Goal: Task Accomplishment & Management: Manage account settings

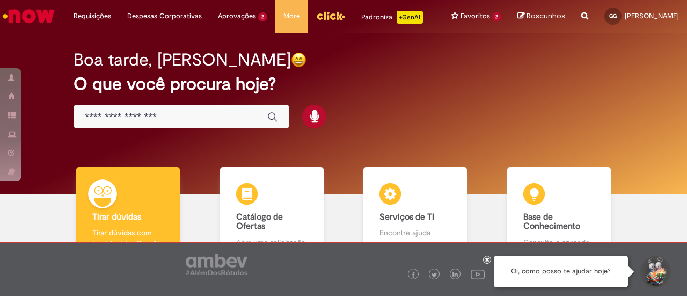
click at [486, 259] on icon at bounding box center [487, 258] width 4 height 5
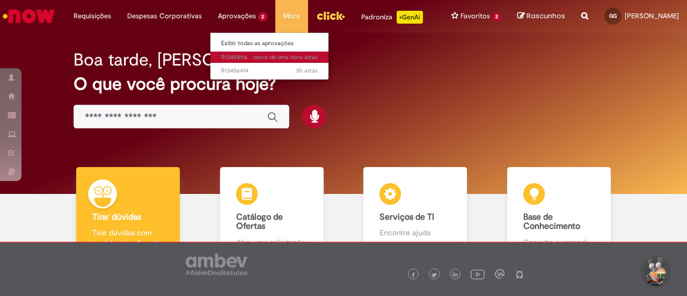
click at [245, 54] on span "cerca de uma hora atrás cerca de uma hora atrás R13458116" at bounding box center [269, 57] width 97 height 9
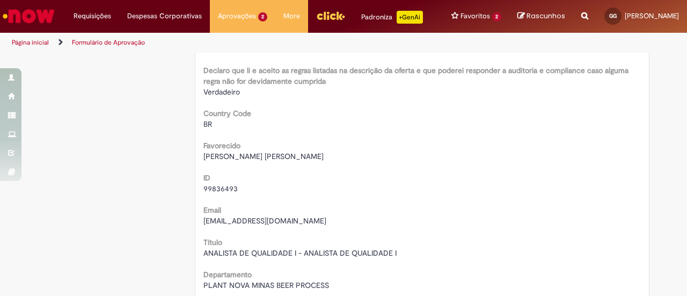
scroll to position [161, 0]
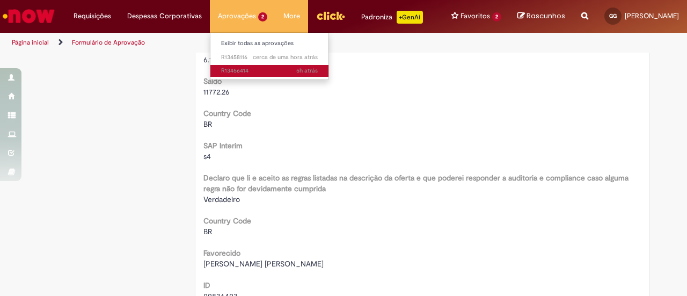
click at [241, 70] on span "5h atrás 5 horas atrás R13456414" at bounding box center [269, 71] width 97 height 9
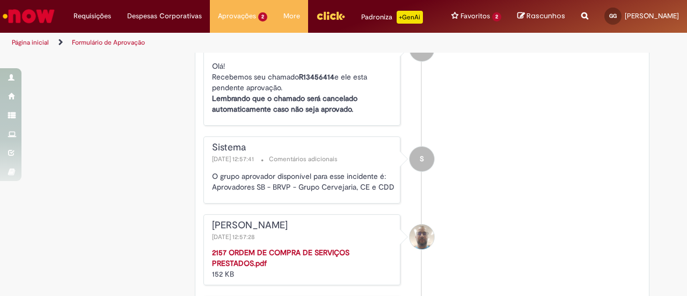
scroll to position [1663, 0]
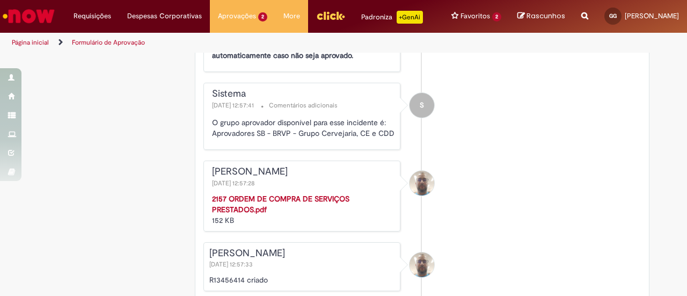
click at [232, 194] on strong "2157 ORDEM DE COMPRA DE SERVIÇOS PRESTADOS.pdf" at bounding box center [280, 204] width 137 height 20
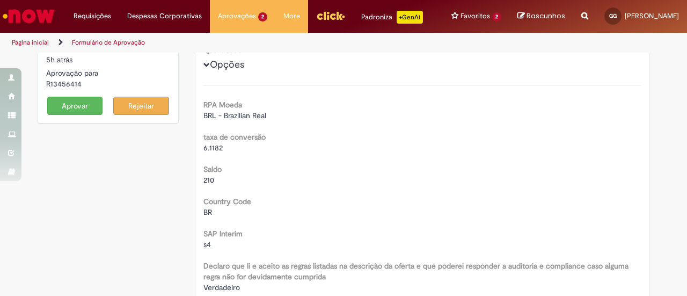
scroll to position [0, 0]
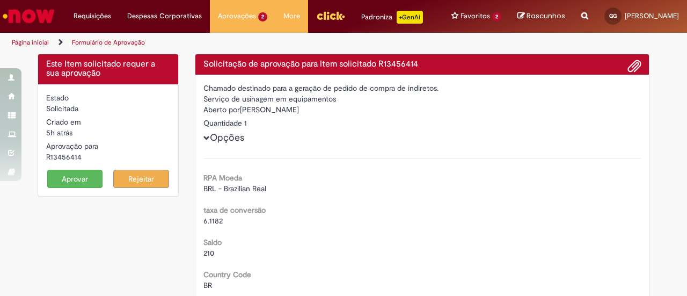
click at [76, 178] on button "Aprovar" at bounding box center [75, 178] width 56 height 18
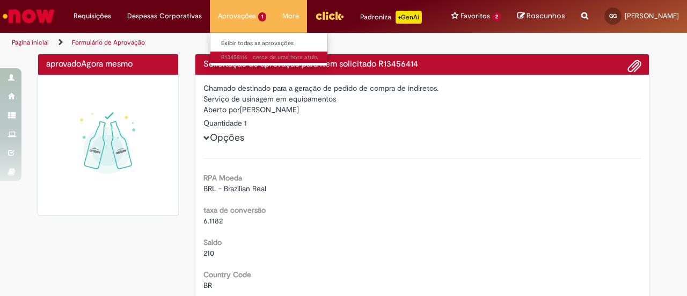
click at [237, 56] on span "cerca de uma hora atrás cerca de uma hora atrás R13458116" at bounding box center [269, 57] width 97 height 9
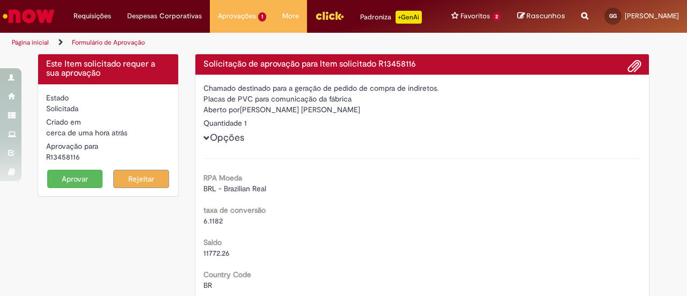
click at [653, 45] on div "Página inicial Formulário de Aprovação" at bounding box center [343, 43] width 687 height 20
